Goal: Information Seeking & Learning: Learn about a topic

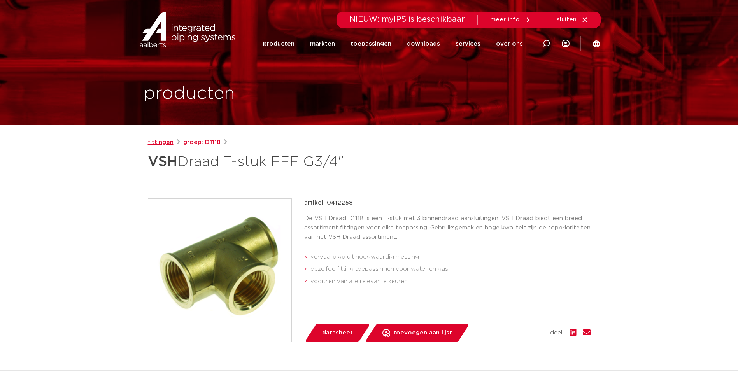
click at [165, 141] on link "fittingen" at bounding box center [161, 142] width 26 height 9
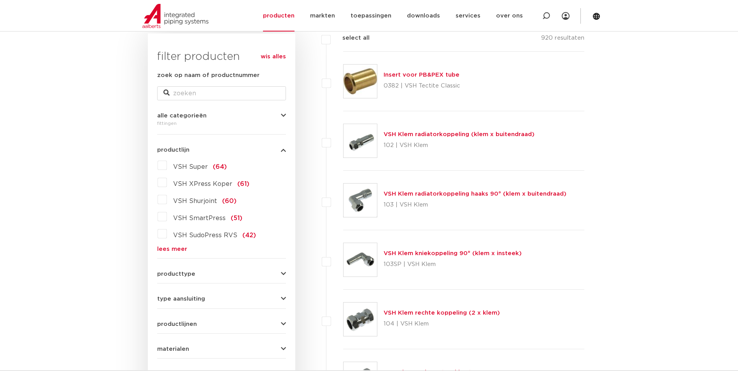
scroll to position [156, 0]
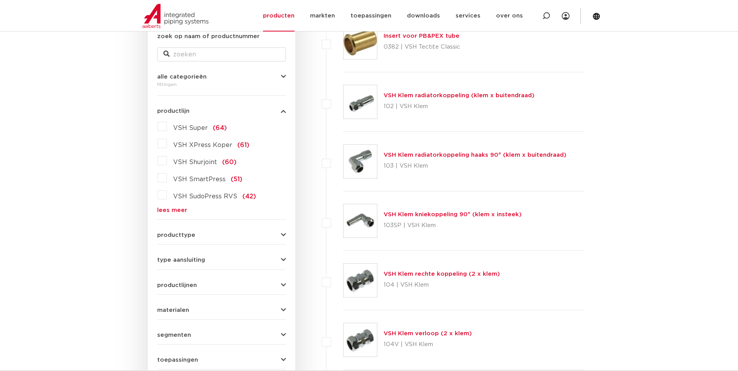
click at [218, 234] on button "producttype" at bounding box center [221, 235] width 129 height 6
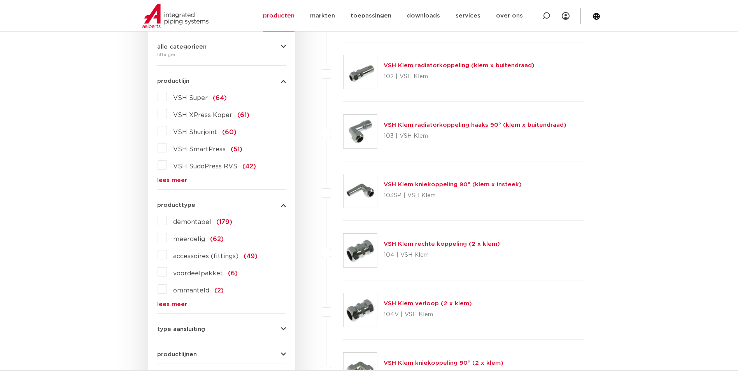
scroll to position [195, 0]
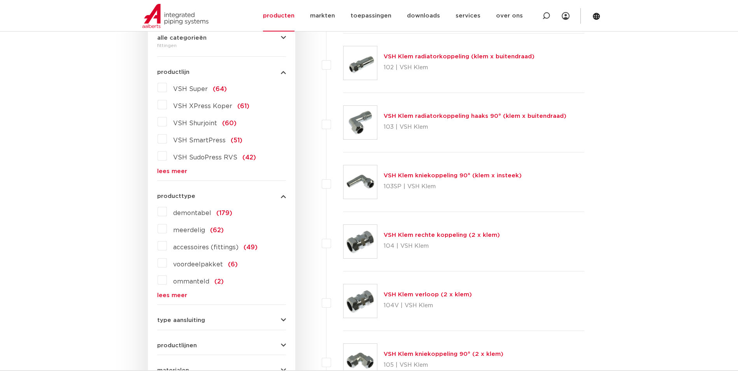
click at [202, 304] on form "zoek op naam of productnummer alle categorieën fittingen fittingen afsluiters b…" at bounding box center [221, 224] width 129 height 462
click at [201, 314] on div "type aansluiting press (498) buiseind (137) Rp - binnendraad cilindrisch (BSPT)…" at bounding box center [221, 317] width 129 height 12
click at [202, 316] on div "type aansluiting press (498) buiseind (137) Rp - binnendraad cilindrisch (BSPT)…" at bounding box center [221, 317] width 129 height 12
click at [200, 318] on span "type aansluiting" at bounding box center [181, 321] width 48 height 6
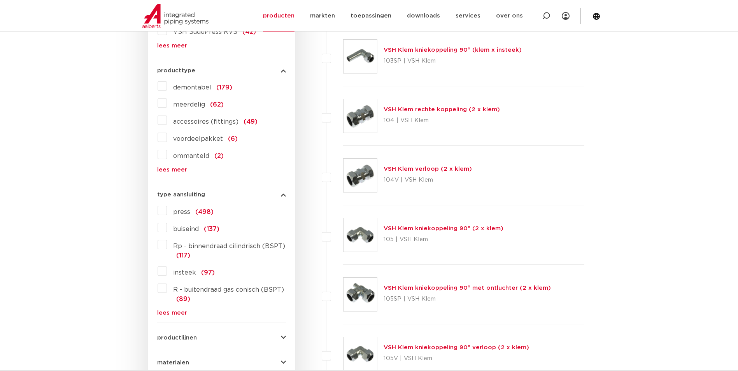
scroll to position [350, 0]
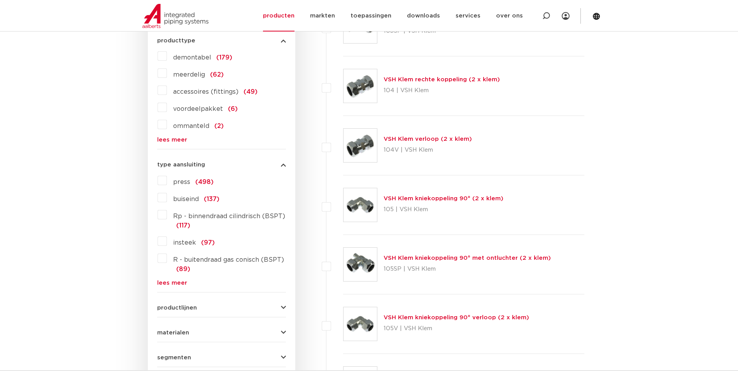
click at [167, 261] on label "R - buitendraad gas conisch (BSPT) (89)" at bounding box center [226, 263] width 119 height 22
click at [0, 0] on input "R - buitendraad gas conisch (BSPT) (89)" at bounding box center [0, 0] width 0 height 0
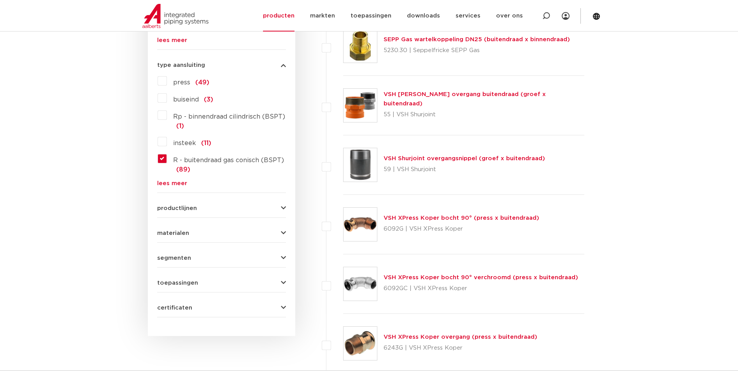
scroll to position [467, 0]
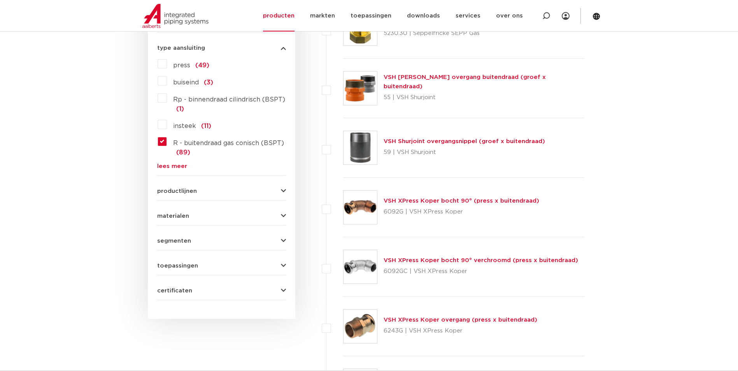
click at [206, 192] on button "productlijnen" at bounding box center [221, 191] width 129 height 6
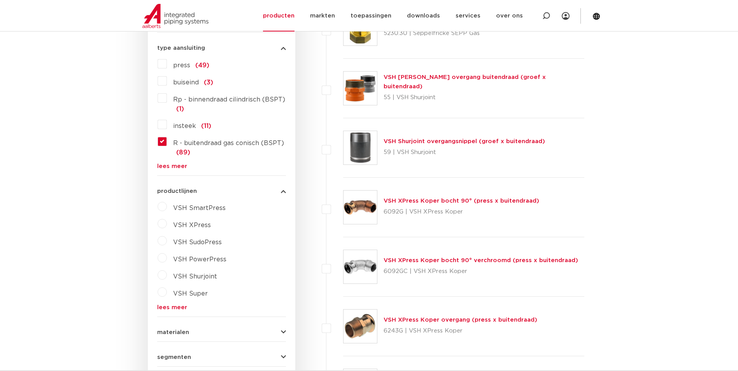
click at [206, 192] on button "productlijnen" at bounding box center [221, 191] width 129 height 6
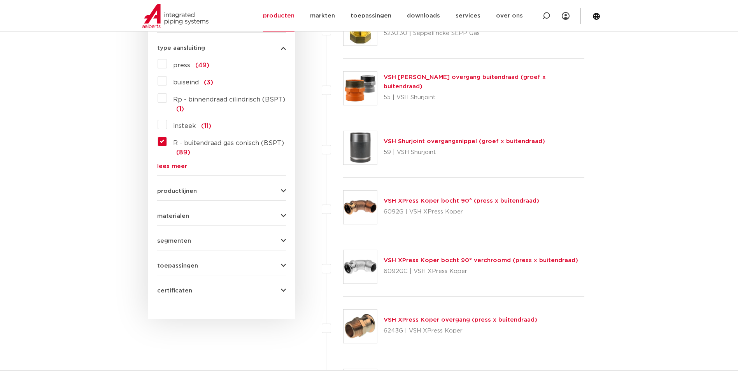
click at [198, 246] on form "zoek op naam of productnummer alle categorieën [GEOGRAPHIC_DATA] [GEOGRAPHIC_DA…" at bounding box center [221, 11] width 129 height 580
click at [213, 218] on button "materialen" at bounding box center [221, 216] width 129 height 6
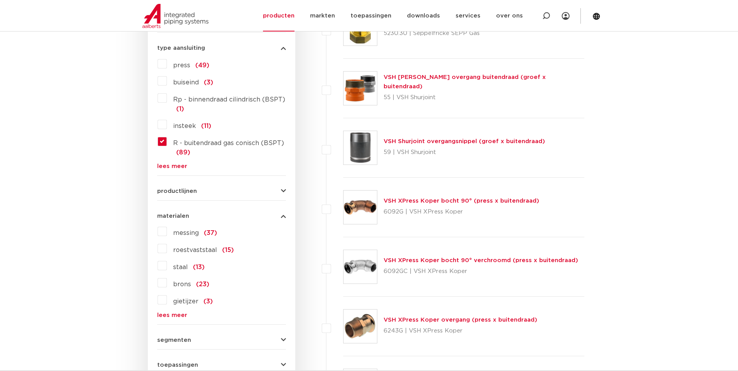
click at [213, 218] on button "materialen" at bounding box center [221, 216] width 129 height 6
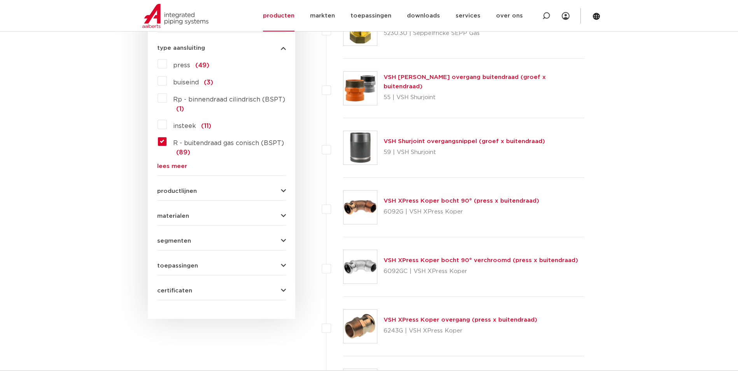
click at [200, 269] on button "toepassingen" at bounding box center [221, 266] width 129 height 6
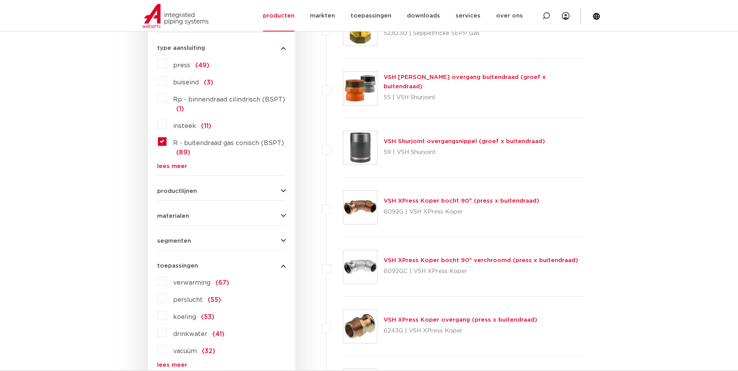
click at [200, 269] on button "toepassingen" at bounding box center [221, 266] width 129 height 6
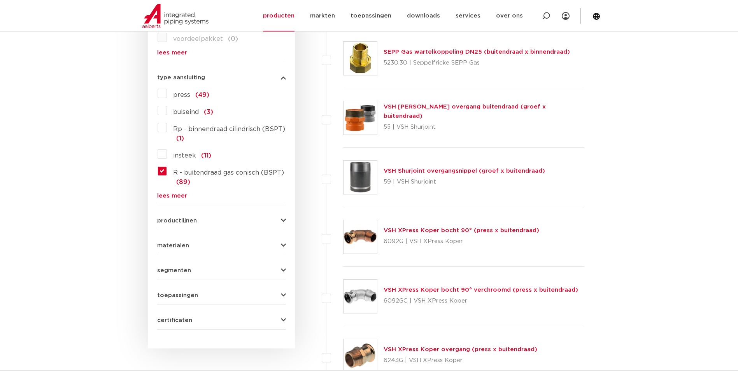
scroll to position [389, 0]
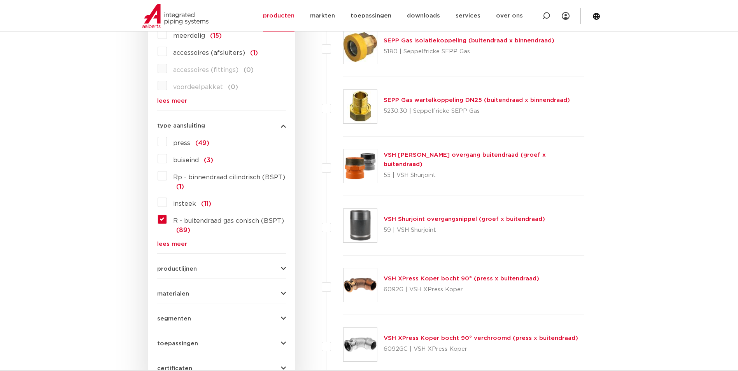
click at [176, 242] on link "lees meer" at bounding box center [221, 244] width 129 height 6
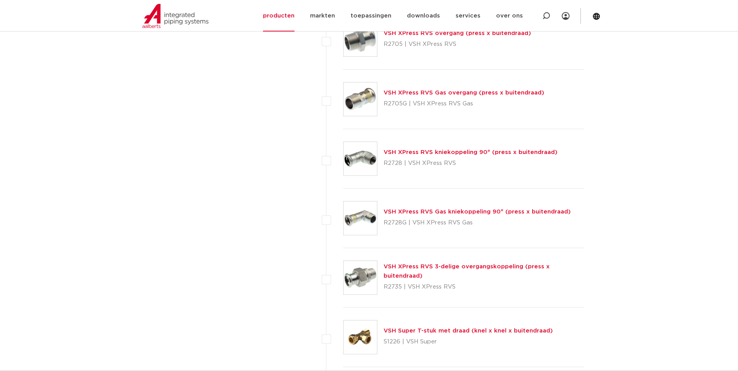
scroll to position [2958, 0]
